Goal: Task Accomplishment & Management: Use online tool/utility

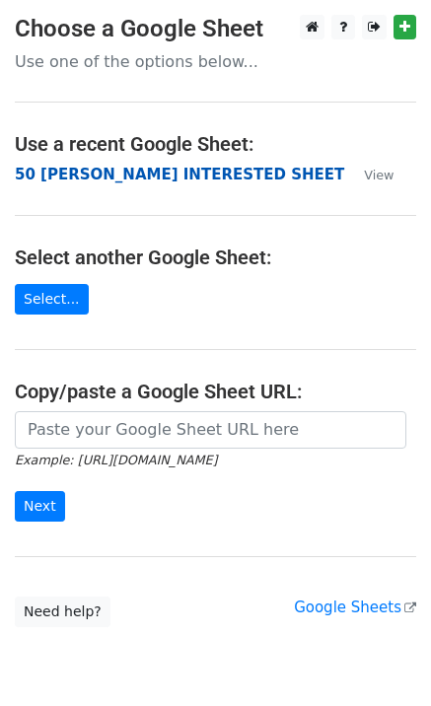
click at [151, 172] on strong "50 KEVIN INTERESTED SHEET" at bounding box center [179, 175] width 329 height 18
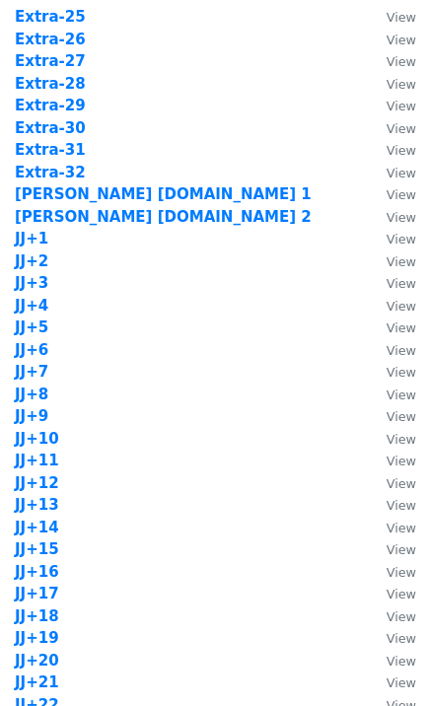
scroll to position [1577, 0]
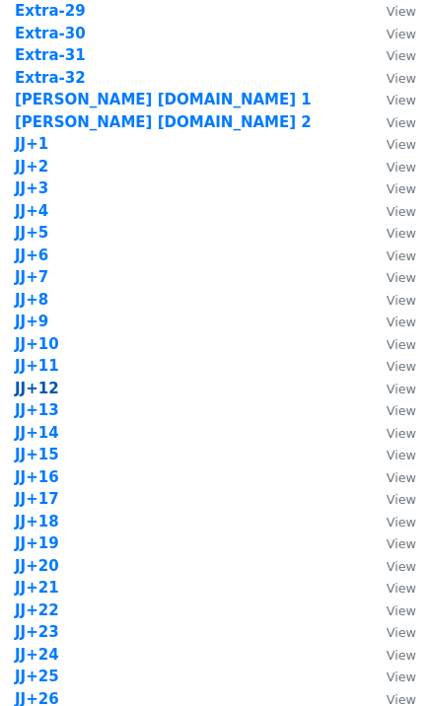
click at [44, 389] on strong "JJ+12" at bounding box center [37, 388] width 44 height 18
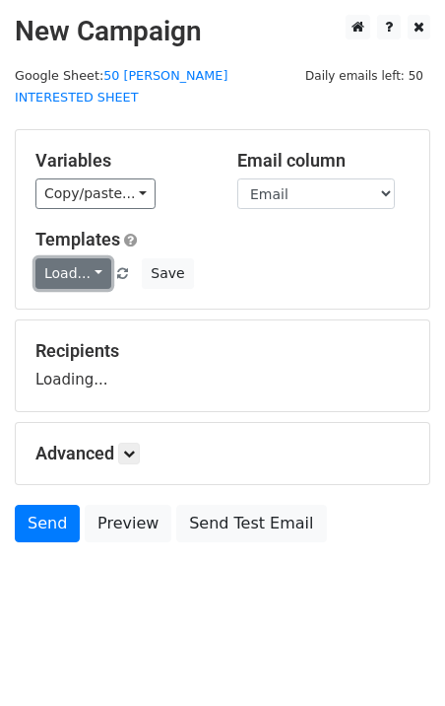
click at [82, 263] on link "Load..." at bounding box center [73, 273] width 76 height 31
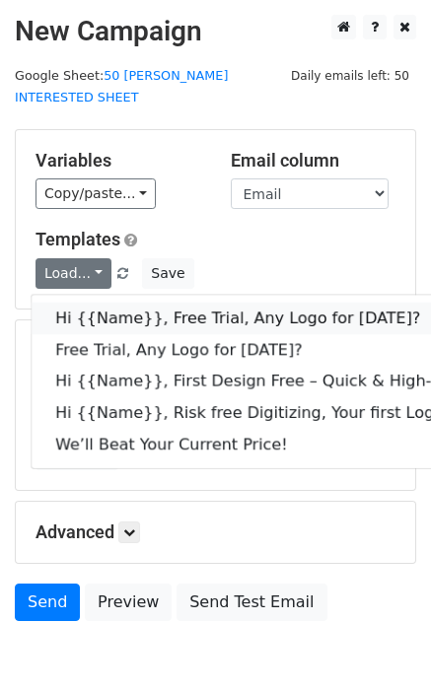
click at [113, 303] on link "Hi {{Name}}, Free Trial, Any Logo for today?" at bounding box center [315, 319] width 566 height 32
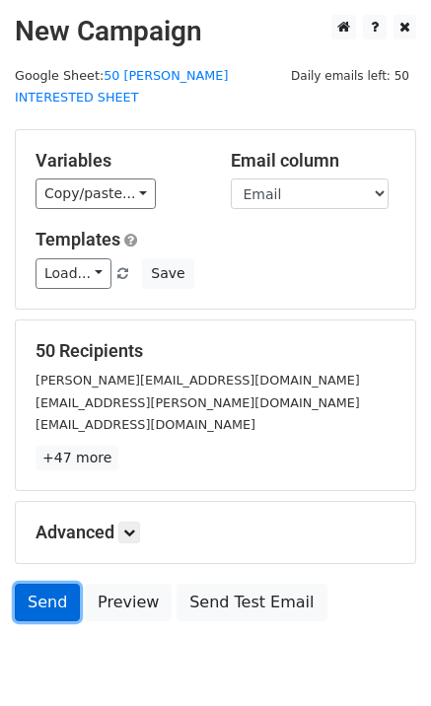
click at [60, 583] on link "Send" at bounding box center [47, 601] width 65 height 37
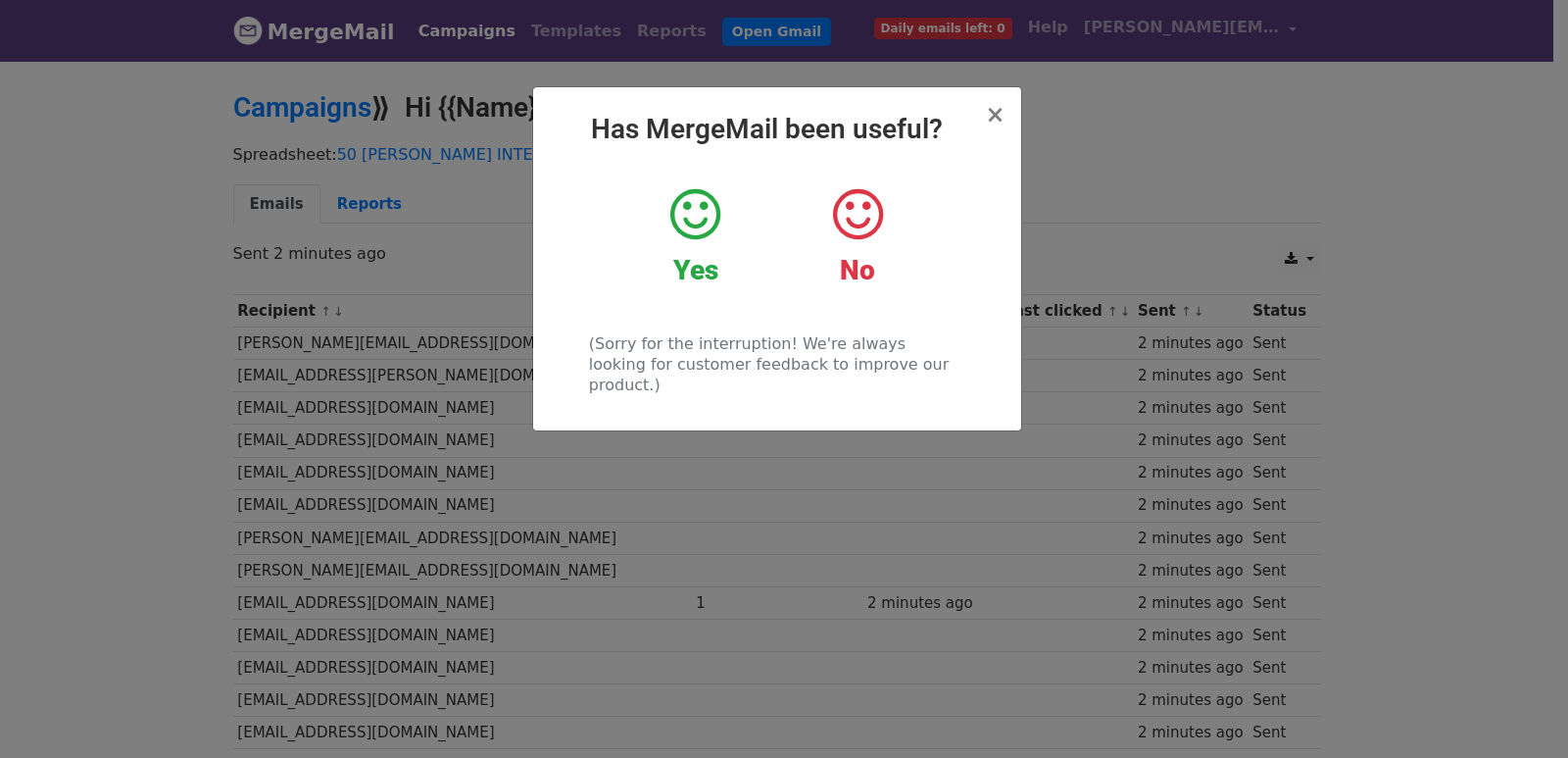
click at [419, 297] on div "× Has MergeMail been useful? Yes No (Sorry for the interruption! We're always l…" at bounding box center [784, 408] width 1568 height 699
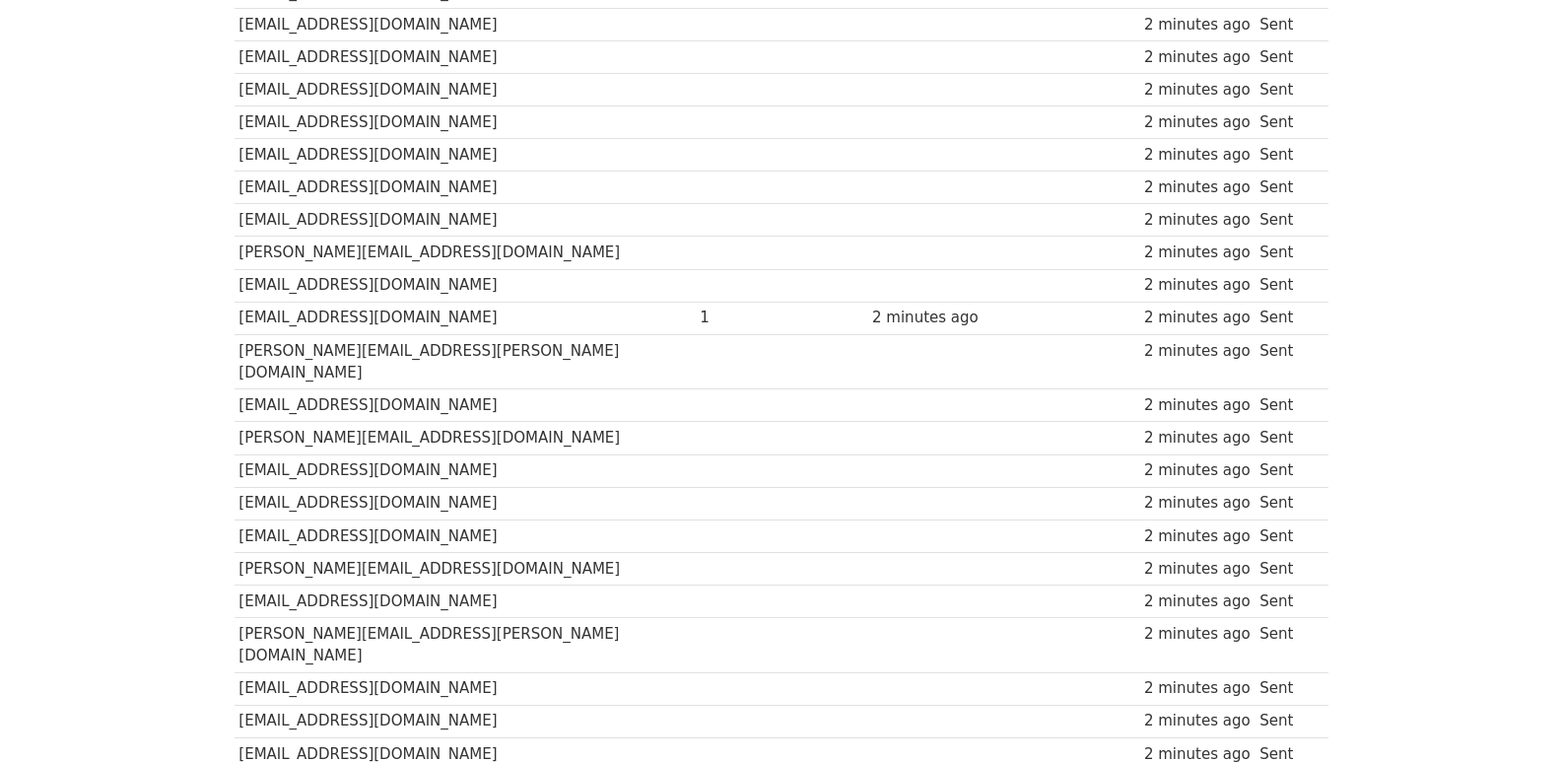
scroll to position [1372, 0]
